Goal: Information Seeking & Learning: Learn about a topic

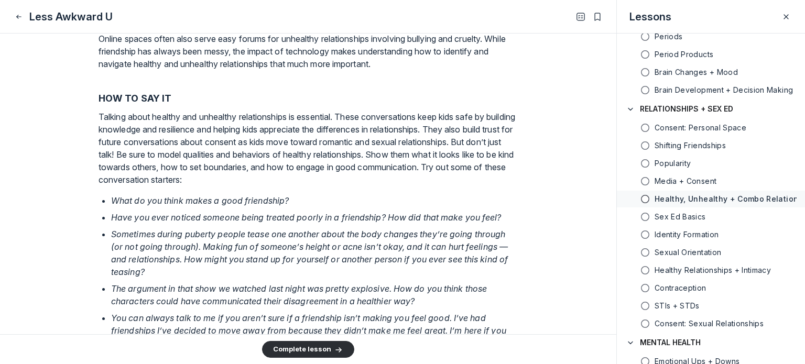
scroll to position [838, 0]
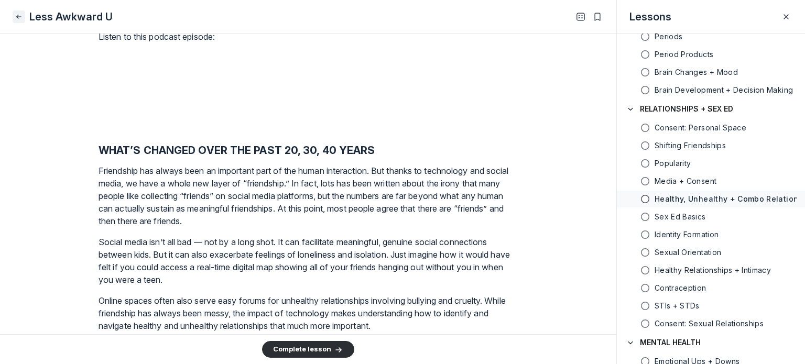
click at [16, 20] on icon "Close" at bounding box center [19, 17] width 8 height 10
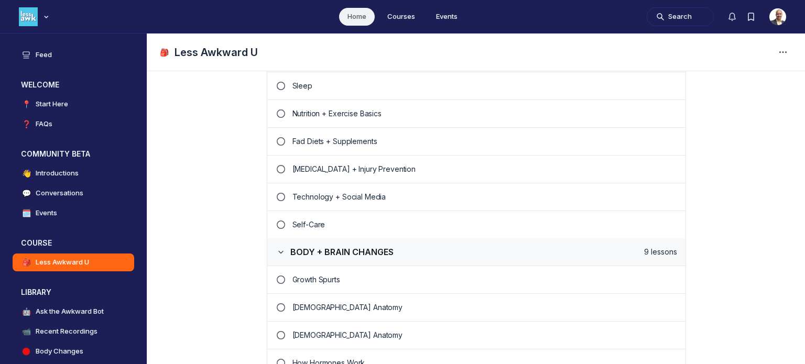
scroll to position [629, 0]
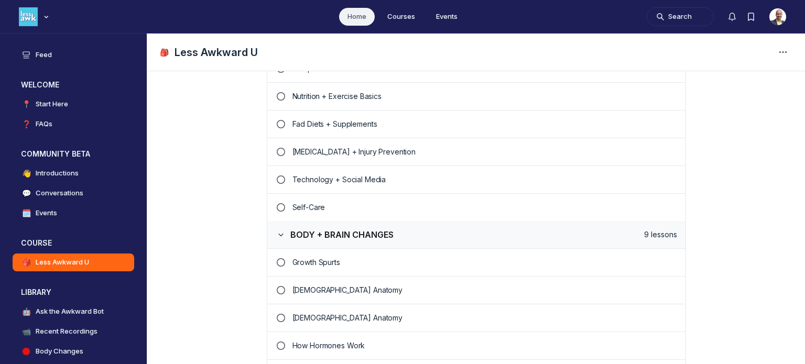
click at [300, 177] on p "Technology + Social Media" at bounding box center [484, 179] width 384 height 10
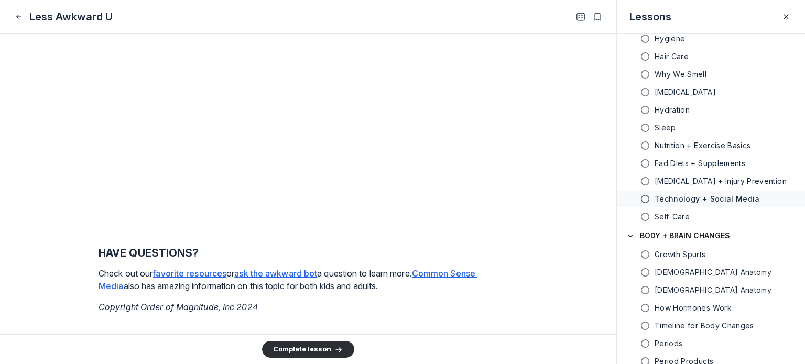
scroll to position [2199, 0]
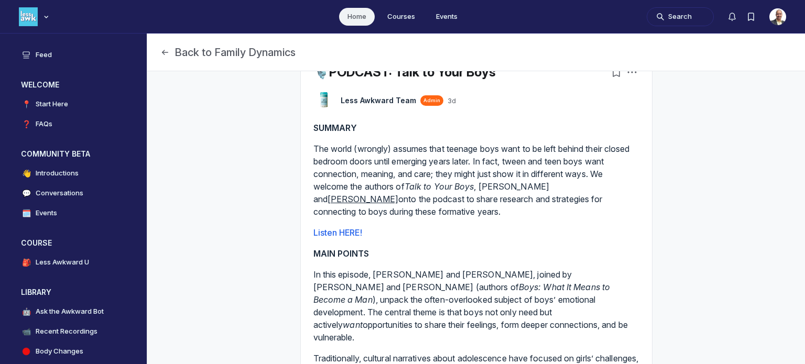
scroll to position [157, 0]
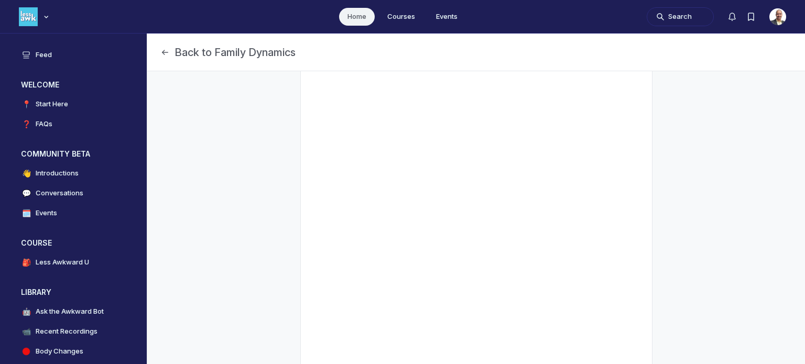
scroll to position [113, 0]
